Goal: Transaction & Acquisition: Download file/media

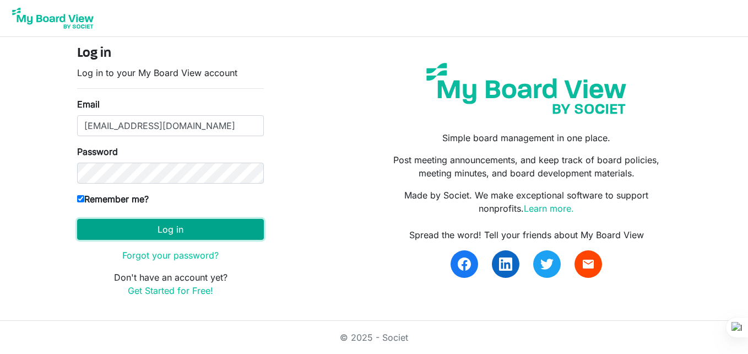
click at [114, 225] on button "Log in" at bounding box center [170, 229] width 187 height 21
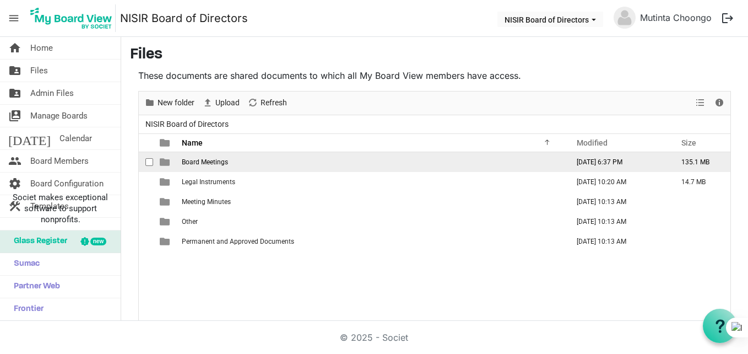
click at [196, 161] on span "Board Meetings" at bounding box center [205, 162] width 46 height 8
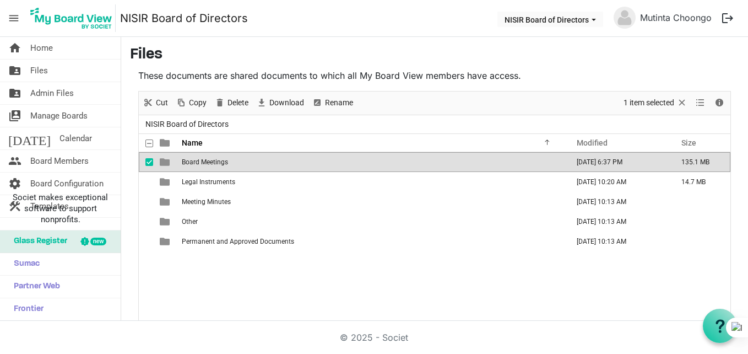
click at [196, 161] on span "Board Meetings" at bounding box center [205, 162] width 46 height 8
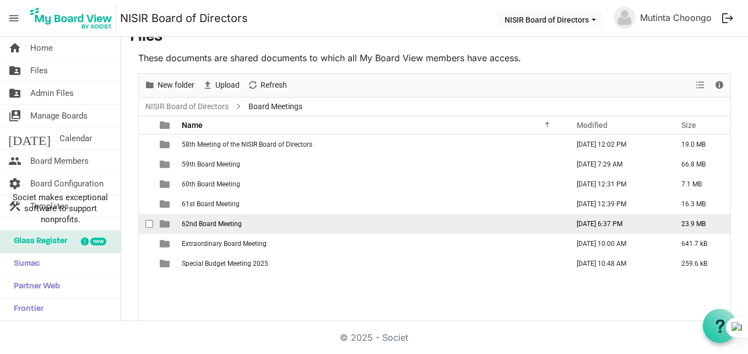
click at [233, 220] on span "62nd Board Meeting" at bounding box center [212, 224] width 60 height 8
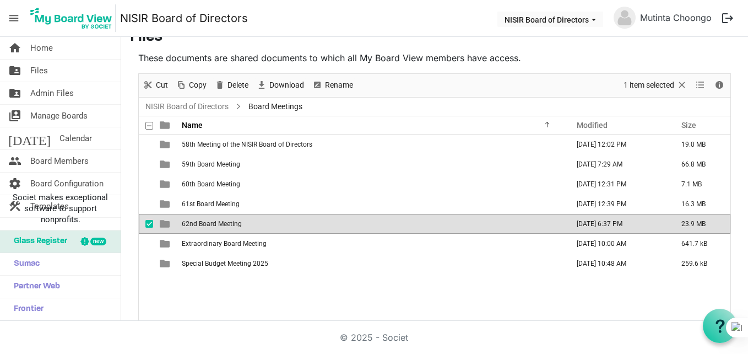
click at [233, 220] on span "62nd Board Meeting" at bounding box center [212, 224] width 60 height 8
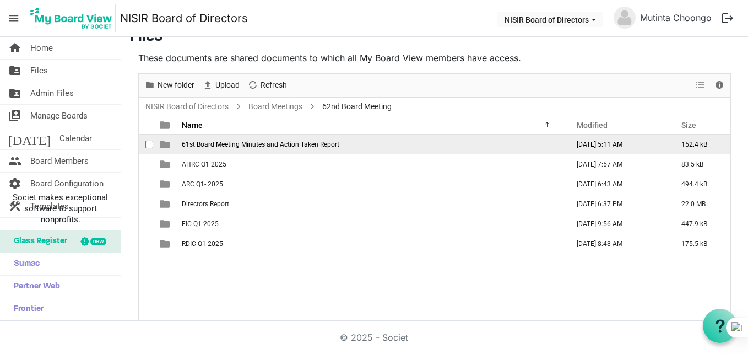
click at [238, 153] on td "61st Board Meeting Minutes and Action Taken Report" at bounding box center [372, 144] width 387 height 20
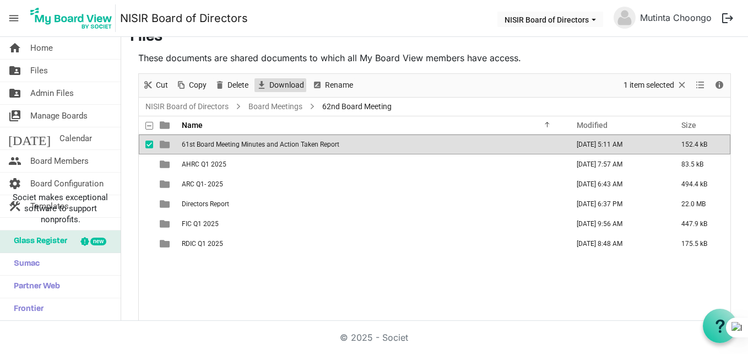
click at [289, 84] on span "Download" at bounding box center [286, 85] width 37 height 14
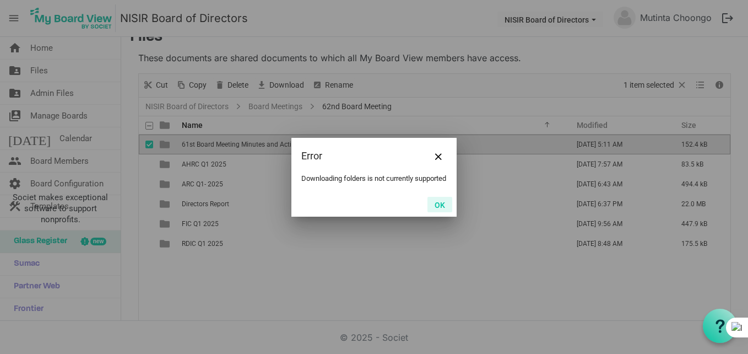
click at [440, 203] on button "OK" at bounding box center [440, 204] width 25 height 15
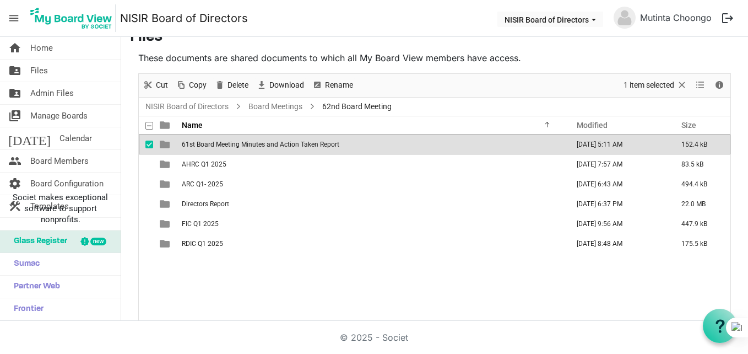
click at [317, 308] on div "61st Board Meeting Minutes and Action Taken Report June 19, 2025 5:11 AM 152.4 …" at bounding box center [435, 227] width 592 height 186
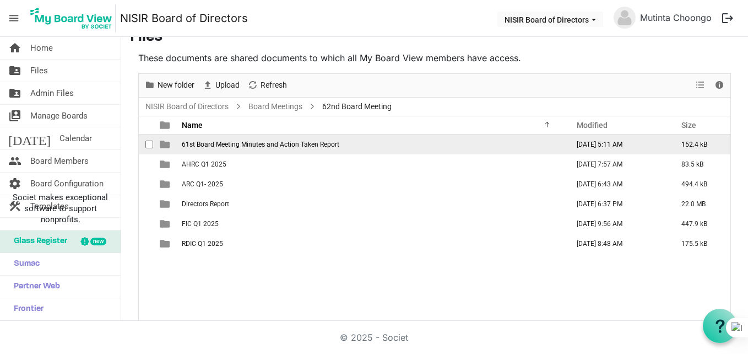
click at [361, 144] on td "61st Board Meeting Minutes and Action Taken Report" at bounding box center [372, 144] width 387 height 20
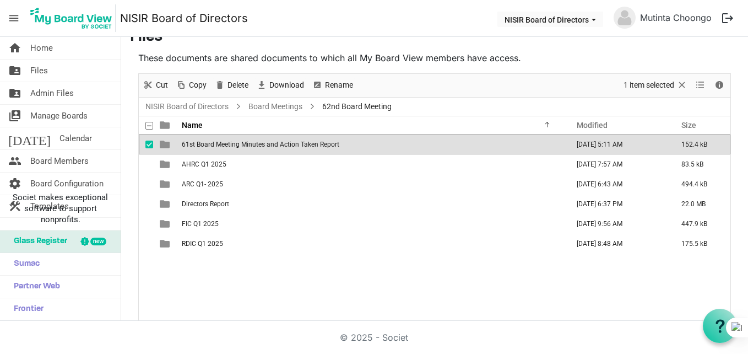
click at [361, 144] on td "61st Board Meeting Minutes and Action Taken Report" at bounding box center [372, 144] width 387 height 20
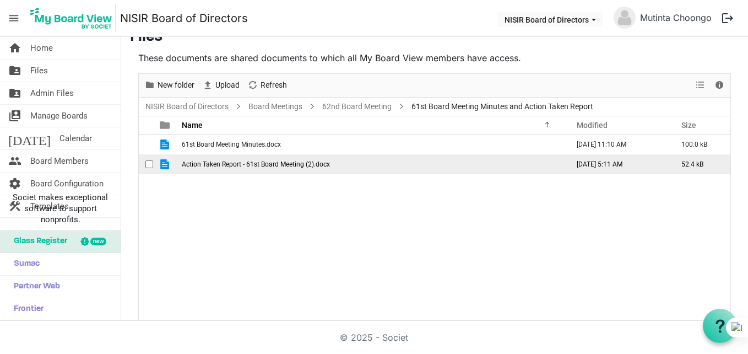
click at [287, 168] on span "Action Taken Report - 61st Board Meeting (2).docx" at bounding box center [256, 164] width 148 height 8
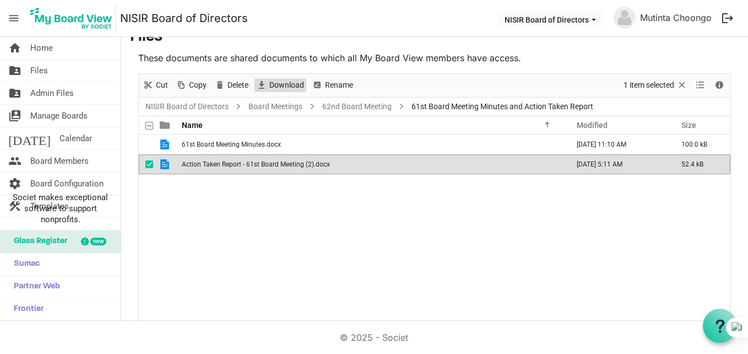
click at [291, 81] on span "Download" at bounding box center [286, 85] width 37 height 14
